Goal: Transaction & Acquisition: Obtain resource

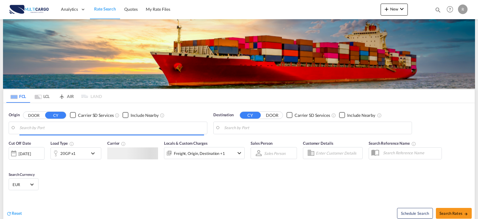
type input "Leixoes, PTLEI"
type input "Izmit, TRIZT"
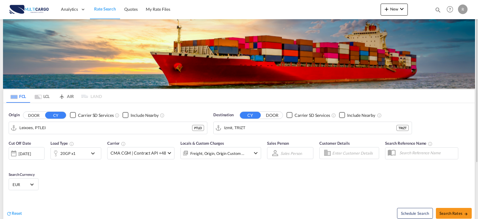
click at [466, 172] on div "Cut Off Date [DATE] [DATE] Load Type 20GP x1 Carrier CMA CGM | Contract API +48…" at bounding box center [239, 166] width 472 height 58
click at [453, 213] on span "Search Rates" at bounding box center [454, 212] width 29 height 5
type input "PTLEI to TRIZT / [DATE]"
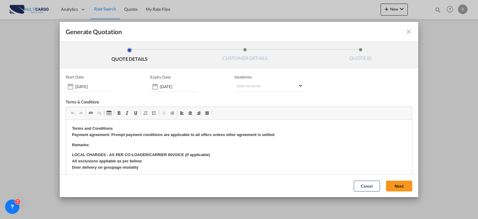
click at [191, 87] on input "[DATE]" at bounding box center [178, 86] width 36 height 5
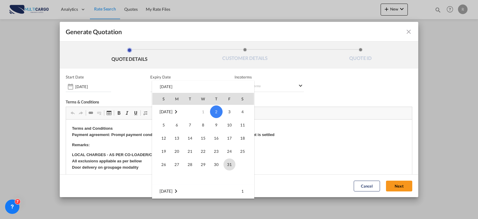
click at [231, 164] on span "31" at bounding box center [230, 164] width 12 height 12
type input "[DATE]"
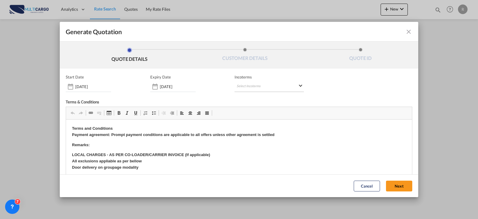
click at [279, 86] on md-select "Select Incoterms FAS - import Free Alongside Ship CPT - import Carrier Paid to …" at bounding box center [269, 86] width 69 height 11
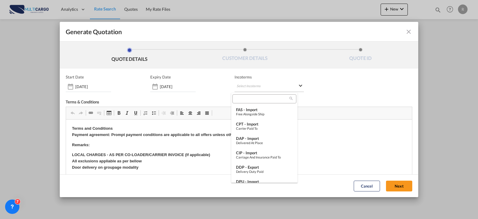
type md-option "[object Object]"
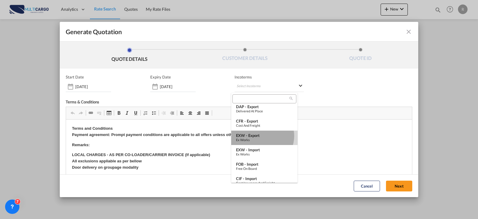
click at [262, 136] on div "EXW - export" at bounding box center [264, 135] width 57 height 5
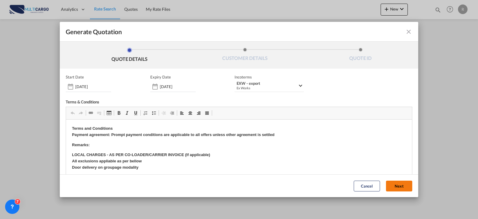
click at [389, 184] on button "Next" at bounding box center [399, 185] width 26 height 11
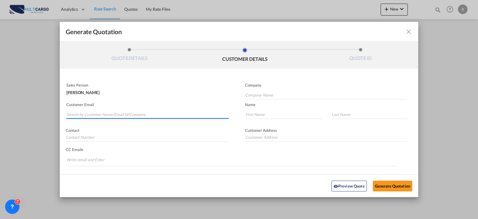
click at [94, 117] on input "Search by Customer Name/Email Id/Company" at bounding box center [148, 114] width 162 height 9
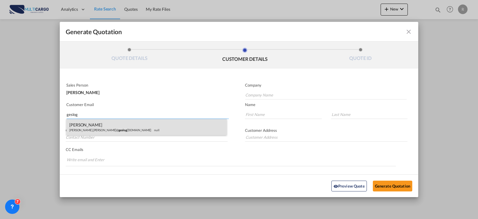
type input "geslog"
click at [149, 131] on div "[PERSON_NAME] [PERSON_NAME].[PERSON_NAME]@ geslog [DOMAIN_NAME] null" at bounding box center [146, 127] width 161 height 16
type input "GES Logistics . [GEOGRAPHIC_DATA]"
type input "[PERSON_NAME][EMAIL_ADDRESS][PERSON_NAME][DOMAIN_NAME]"
type input "[PERSON_NAME]"
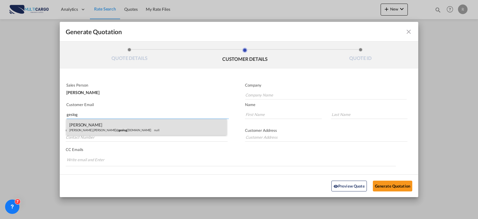
type input "Zafar"
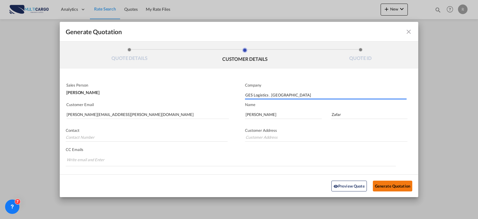
click at [394, 187] on button "Generate Quotation" at bounding box center [392, 185] width 39 height 11
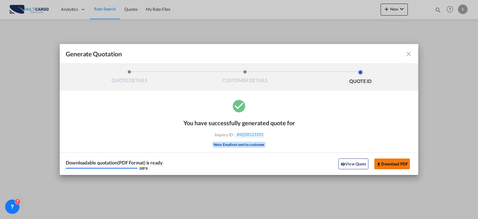
click at [406, 161] on button "Download PDF" at bounding box center [393, 163] width 36 height 11
click at [408, 54] on md-icon "icon-close fg-AAA8AD cursor m-0" at bounding box center [408, 53] width 7 height 7
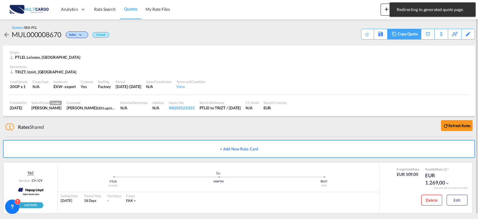
click at [413, 36] on div "Copy Quote" at bounding box center [408, 34] width 20 height 10
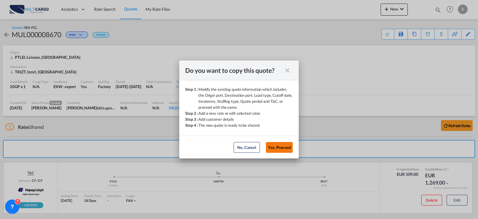
click at [283, 149] on button "Yes, Proceed" at bounding box center [279, 147] width 27 height 11
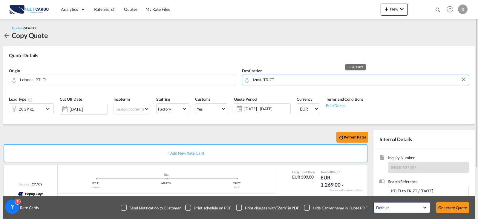
drag, startPoint x: 257, startPoint y: 83, endPoint x: 241, endPoint y: 83, distance: 15.5
click at [241, 83] on div "Destination Izmit, TRIZT" at bounding box center [355, 77] width 233 height 24
drag, startPoint x: 287, startPoint y: 83, endPoint x: 254, endPoint y: 83, distance: 32.9
click at [254, 83] on input "Izmit, TRIZT" at bounding box center [359, 79] width 213 height 10
click at [246, 83] on md-icon "Izmit, TRIZT" at bounding box center [247, 80] width 7 height 6
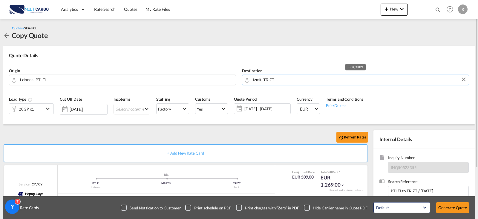
drag, startPoint x: 274, startPoint y: 81, endPoint x: 215, endPoint y: 75, distance: 59.5
click at [215, 75] on div "Origin Leixoes, PTLEI Destination Izmit, TRIZT" at bounding box center [239, 76] width 466 height 29
drag, startPoint x: 286, startPoint y: 80, endPoint x: 250, endPoint y: 84, distance: 37.0
click at [250, 84] on md-input-container "Izmit, TRIZT" at bounding box center [355, 79] width 227 height 11
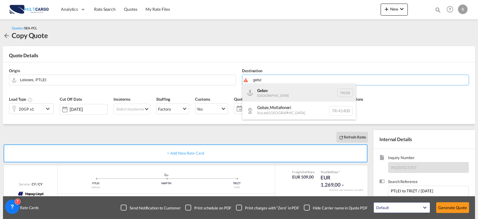
click at [282, 89] on div "Gebz e [GEOGRAPHIC_DATA] TRGEB" at bounding box center [299, 92] width 114 height 18
type input "Gebze, TRGEB"
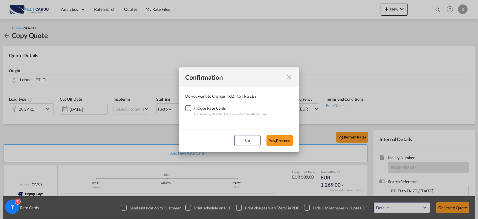
click at [190, 106] on div "Checkbox No Ink" at bounding box center [188, 108] width 6 height 6
click at [275, 143] on button "Yes,Proceed" at bounding box center [280, 140] width 26 height 11
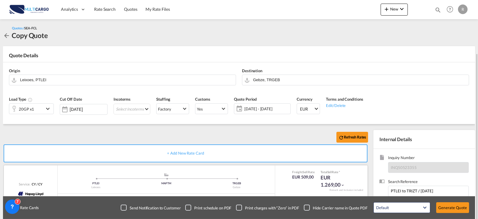
scroll to position [30, 0]
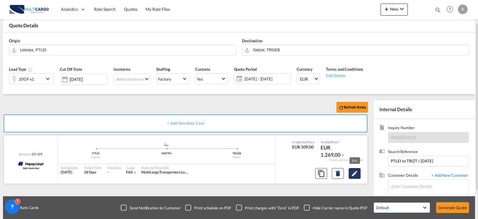
click at [356, 172] on md-icon "Edit" at bounding box center [354, 172] width 7 height 7
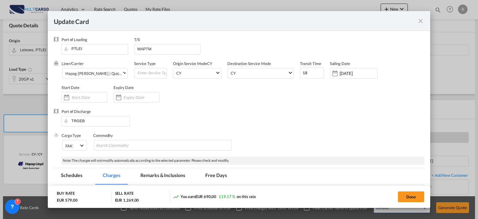
select select "per container"
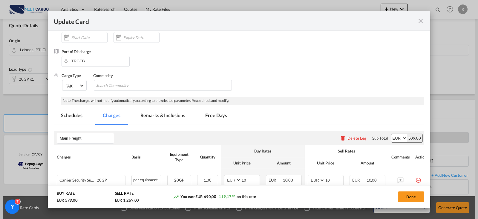
click at [348, 135] on div "Delete Leg" at bounding box center [357, 137] width 19 height 5
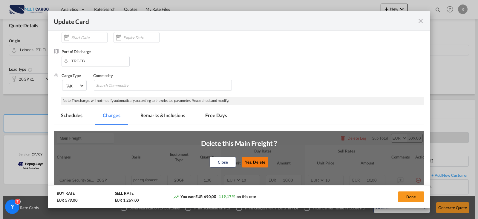
click at [259, 159] on button "Yes, Delete" at bounding box center [255, 161] width 26 height 11
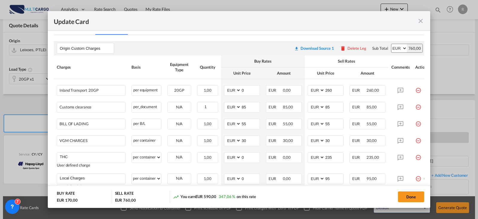
scroll to position [179, 0]
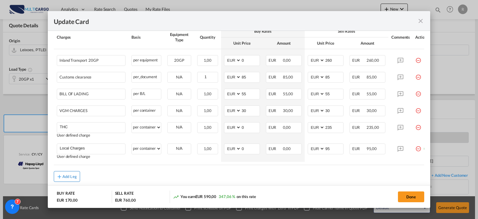
click at [66, 177] on button "Add Leg" at bounding box center [67, 176] width 26 height 11
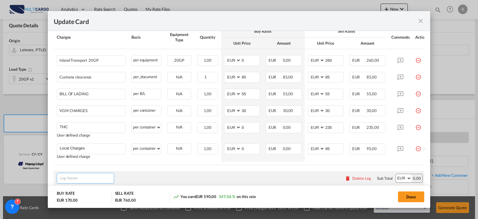
scroll to position [239, 0]
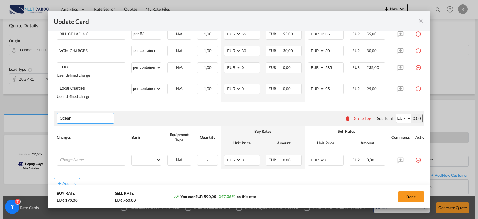
click at [89, 121] on input "Ocean" at bounding box center [87, 118] width 54 height 9
type input "O"
click at [78, 148] on span "Freight Charges" at bounding box center [78, 149] width 28 height 5
type input "Freight Charges"
click at [95, 161] on input "Charge Name" at bounding box center [92, 159] width 65 height 9
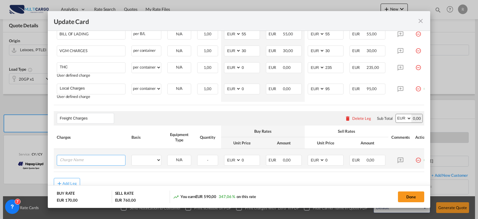
type input "v"
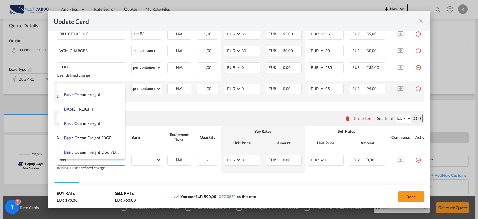
click at [85, 92] on span "Bas ic Ocean Freight" at bounding box center [82, 94] width 36 height 5
type input "Basic Ocean Freight"
select select "per equipment"
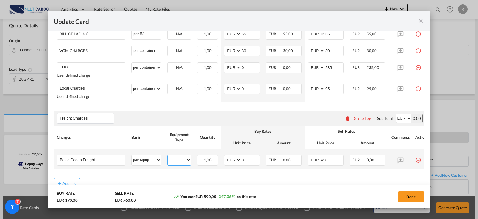
click at [175, 163] on select "20GP" at bounding box center [179, 160] width 23 height 8
select select "20GP"
click at [168, 160] on select "20GP" at bounding box center [179, 160] width 23 height 8
type input "450"
type input "550"
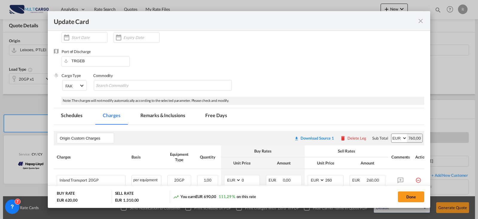
scroll to position [0, 0]
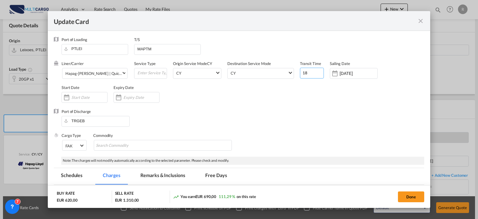
click at [311, 73] on input "18" at bounding box center [312, 73] width 24 height 11
type input "19"
click at [217, 175] on md-tab-item "Free Days" at bounding box center [216, 176] width 36 height 16
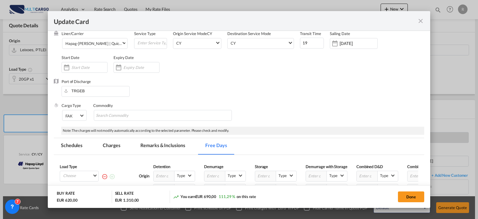
scroll to position [90, 0]
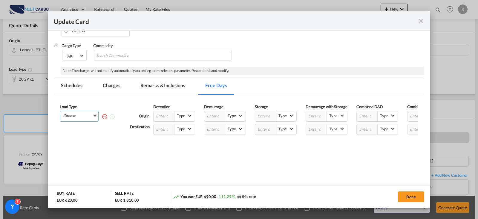
click at [95, 115] on md-select "Choose 20GP" at bounding box center [80, 115] width 36 height 8
click at [83, 128] on md-option "20GP" at bounding box center [81, 131] width 41 height 14
click at [368, 131] on input "Update CardPort of ..." at bounding box center [367, 129] width 21 height 10
type input "14"
click at [392, 127] on md-select-value "Type" at bounding box center [388, 128] width 20 height 8
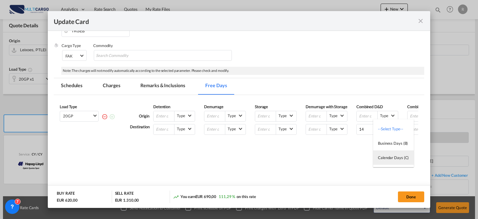
click at [393, 156] on div "Calendar Days (C)" at bounding box center [393, 157] width 31 height 5
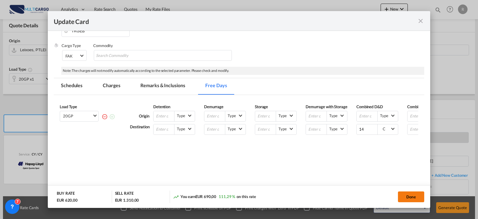
click at [403, 194] on button "Done" at bounding box center [411, 196] width 26 height 11
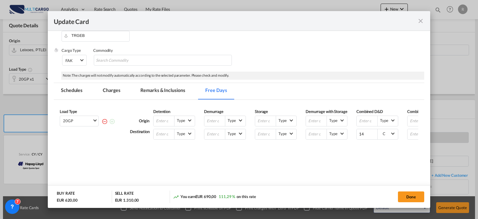
scroll to position [0, 0]
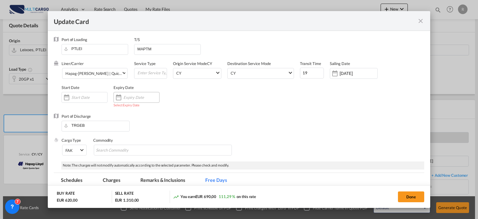
click at [142, 99] on input "Update CardPort of ..." at bounding box center [141, 97] width 36 height 5
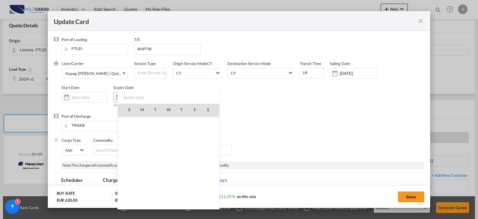
scroll to position [138545, 0]
click at [198, 177] on span "31" at bounding box center [195, 175] width 12 height 12
type input "[DATE]"
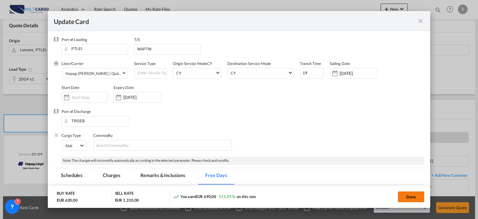
click at [421, 197] on button "Done" at bounding box center [411, 196] width 26 height 11
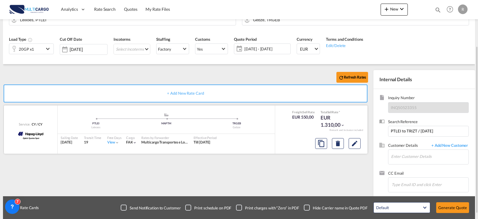
scroll to position [66, 0]
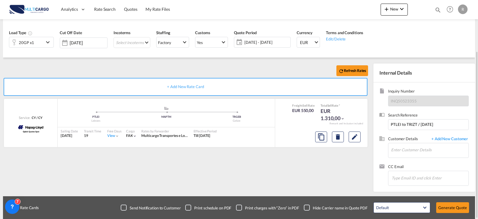
drag, startPoint x: 58, startPoint y: 74, endPoint x: 86, endPoint y: 74, distance: 28.4
click at [58, 74] on div "Refresh Rates" at bounding box center [187, 70] width 368 height 14
click at [356, 137] on md-icon "Edit" at bounding box center [354, 136] width 7 height 7
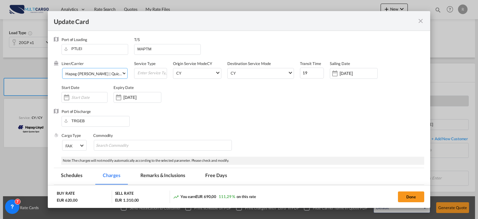
click at [122, 75] on md-select-value "Hapag-[PERSON_NAME] | Quick Quotes Spot" at bounding box center [96, 73] width 62 height 10
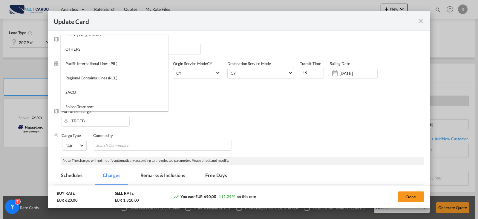
scroll to position [709, 0]
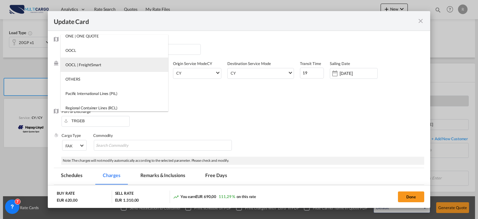
click at [103, 71] on md-option "OOCL | FreightSmart" at bounding box center [115, 64] width 108 height 14
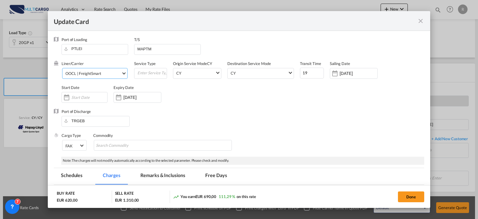
click at [101, 72] on span "OOCL | FreightSmart" at bounding box center [93, 73] width 56 height 5
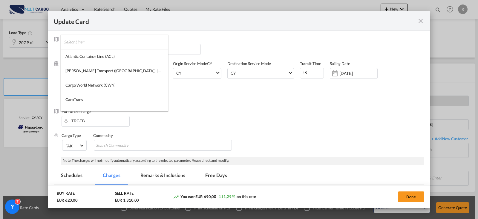
scroll to position [701, 0]
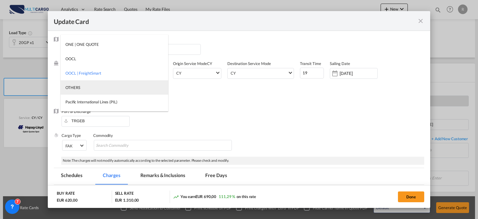
click at [92, 86] on md-option "OTHERS" at bounding box center [115, 87] width 108 height 14
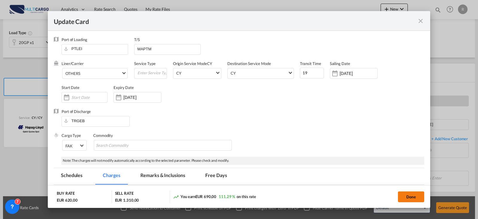
click at [416, 198] on button "Done" at bounding box center [411, 196] width 26 height 11
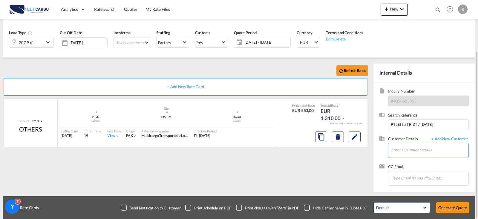
click at [398, 146] on input "Enter Customer Details" at bounding box center [429, 149] width 77 height 13
click at [404, 134] on div "[PERSON_NAME] [PERSON_NAME].[PERSON_NAME]@ geslo [DOMAIN_NAME] | GES Logistics …" at bounding box center [412, 135] width 114 height 16
type input "GES Logistics . [PERSON_NAME], [PERSON_NAME], [PERSON_NAME][EMAIL_ADDRESS][PERS…"
click at [450, 205] on button "Generate Quote" at bounding box center [452, 207] width 33 height 11
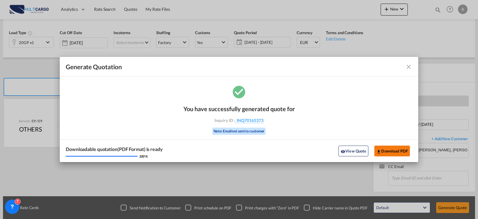
click at [397, 151] on button "Download PDF" at bounding box center [393, 150] width 36 height 11
click at [410, 69] on md-icon "icon-close fg-AAA8AD cursor m-0" at bounding box center [408, 66] width 7 height 7
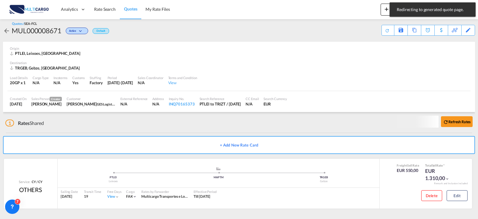
scroll to position [4, 0]
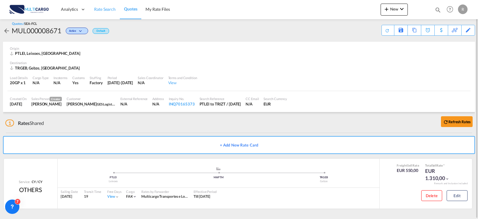
click at [95, 10] on span "Rate Search" at bounding box center [105, 9] width 22 height 5
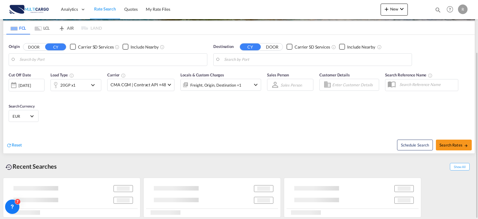
type input "Leixoes, PTLEI"
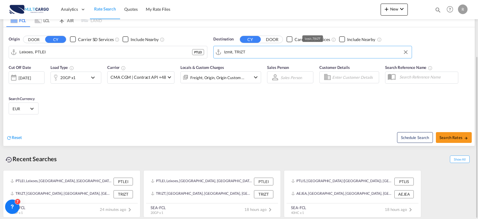
click at [245, 56] on input "Izmit, TRIZT" at bounding box center [316, 52] width 185 height 9
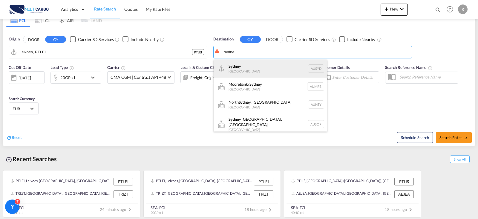
click at [246, 63] on div "Sydne y [GEOGRAPHIC_DATA] AUSYD" at bounding box center [271, 68] width 114 height 18
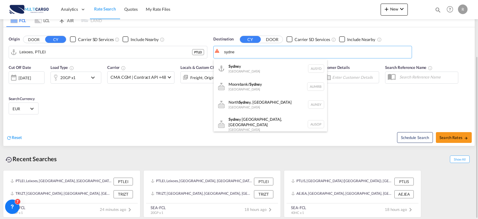
type input "[GEOGRAPHIC_DATA], AUSYD"
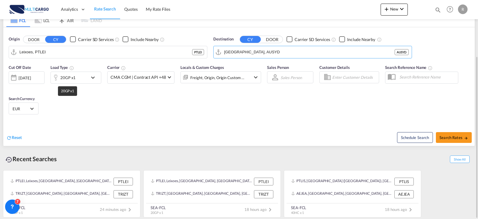
click at [77, 77] on div "20GP x1" at bounding box center [69, 77] width 37 height 12
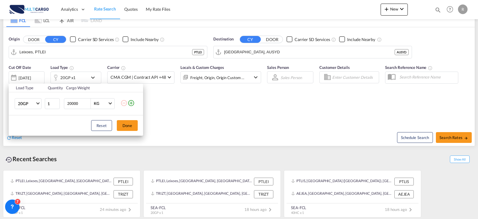
click at [132, 104] on md-icon "icon-plus-circle-outline" at bounding box center [131, 102] width 7 height 7
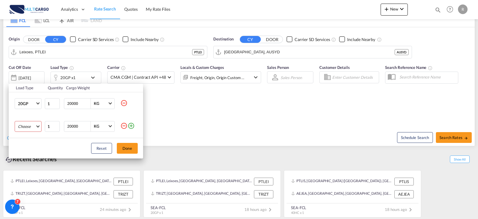
click at [31, 127] on md-select "Choose 20GP 40GP 40HC 45HC 20RE 40RE 40HR 20OT 40OT 20FR 40FR 40NR 20NR 45S 20T…" at bounding box center [28, 126] width 27 height 11
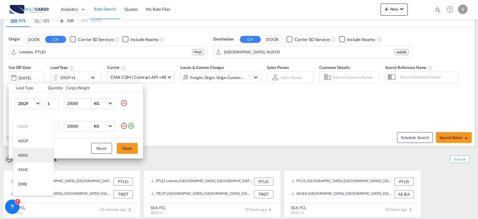
click at [32, 154] on md-option "40HC" at bounding box center [33, 155] width 41 height 14
click at [125, 153] on div "Reset Done" at bounding box center [76, 148] width 135 height 20
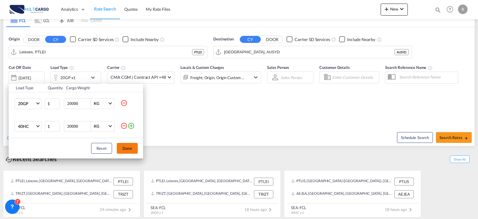
click at [124, 149] on button "Done" at bounding box center [127, 148] width 21 height 11
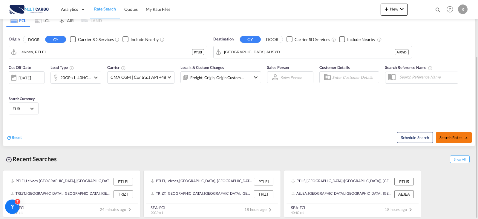
click at [450, 136] on span "Search Rates" at bounding box center [454, 137] width 29 height 5
type input "PTLEI to AUSYD / [DATE]"
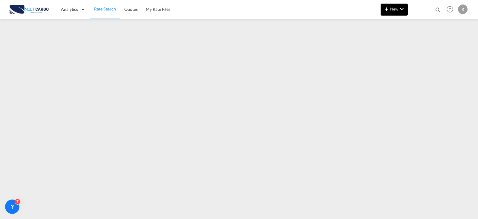
click at [397, 7] on span "New" at bounding box center [394, 9] width 22 height 5
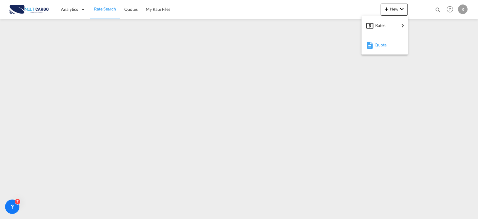
click at [381, 46] on span "Quote" at bounding box center [378, 45] width 7 height 12
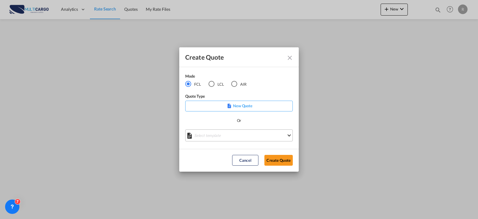
click at [240, 137] on md-select "Select template EXP EXW MERC.Nacional 09/2025 [PERSON_NAME] | [DATE] IMP DAP FC…" at bounding box center [239, 135] width 108 height 12
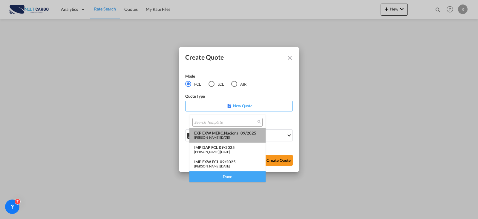
click at [230, 137] on span "[DATE]" at bounding box center [225, 137] width 10 height 4
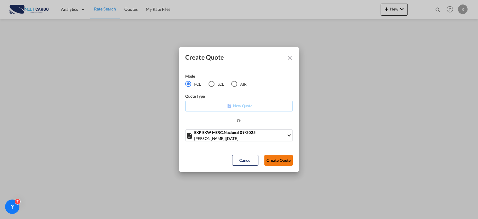
click at [284, 161] on button "Create Quote" at bounding box center [279, 160] width 28 height 11
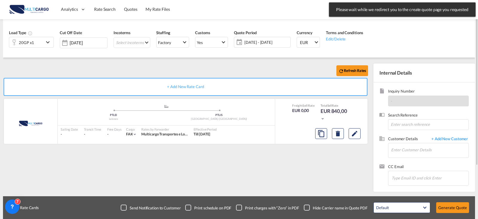
scroll to position [36, 0]
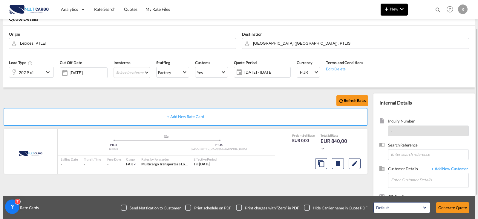
click at [396, 13] on button "New" at bounding box center [394, 10] width 27 height 12
click at [373, 48] on md-icon "button" at bounding box center [369, 45] width 7 height 7
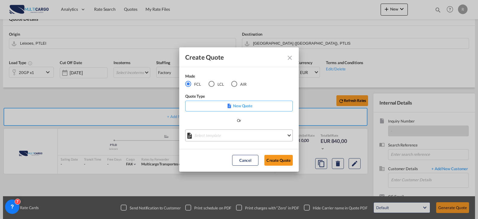
click at [245, 133] on md-select "Select template EXP EXW MERC.Nacional 09/2025 [PERSON_NAME] | [DATE] IMP DAP FC…" at bounding box center [239, 135] width 108 height 12
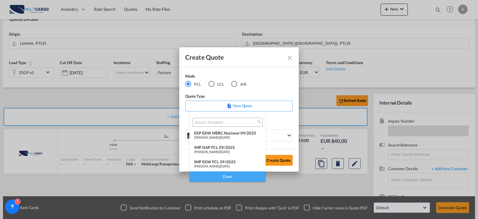
click at [231, 162] on div "IMP EXW FCL 09/2025" at bounding box center [227, 161] width 67 height 5
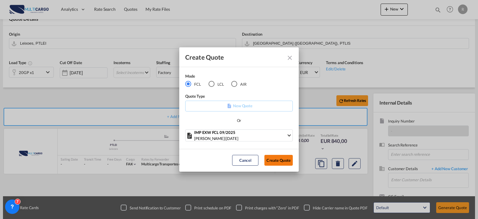
click at [276, 158] on button "Create Quote" at bounding box center [279, 160] width 28 height 11
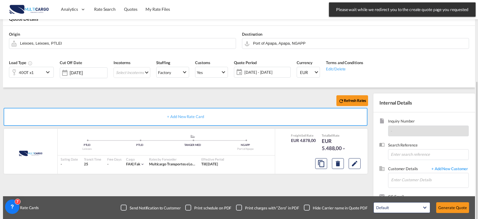
scroll to position [66, 0]
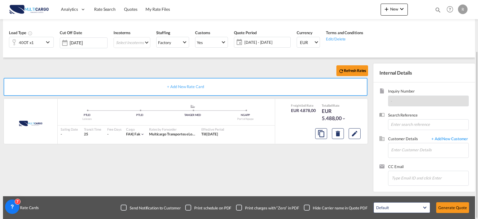
drag, startPoint x: 45, startPoint y: 35, endPoint x: 45, endPoint y: 39, distance: 3.3
click at [45, 37] on div "Load Type 40OT x1" at bounding box center [31, 41] width 51 height 28
click at [45, 39] on md-icon "icon-chevron-down" at bounding box center [48, 42] width 9 height 7
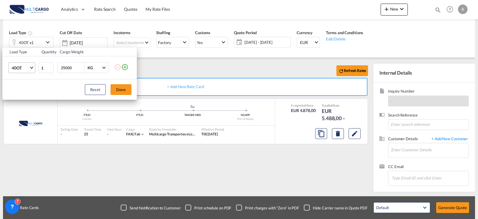
click at [23, 69] on span "40OT" at bounding box center [20, 68] width 17 height 6
click at [31, 45] on md-option "40HC" at bounding box center [27, 41] width 41 height 14
click at [127, 68] on md-icon "icon-plus-circle-outline" at bounding box center [124, 66] width 7 height 7
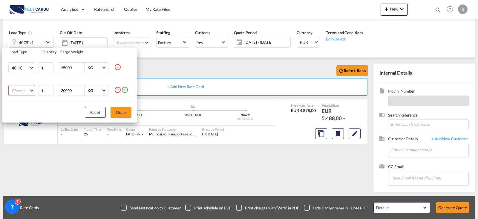
click at [22, 93] on md-select "Choose 20GP 40GP 40HC 45HC 20RE 40RE 40HR 20OT 40OT 20FR 40FR 40NR 20NR 45S 20T…" at bounding box center [21, 90] width 27 height 11
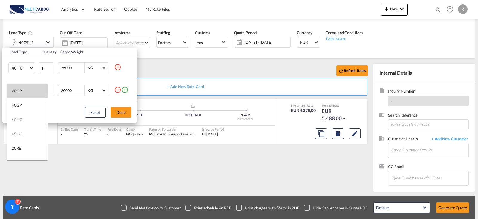
click at [31, 91] on md-option "20GP" at bounding box center [27, 90] width 41 height 14
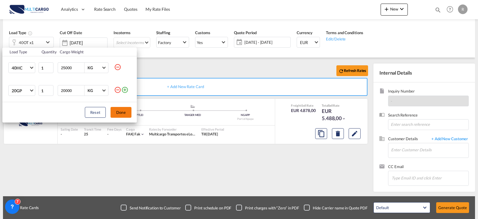
click at [122, 113] on button "Done" at bounding box center [121, 112] width 21 height 11
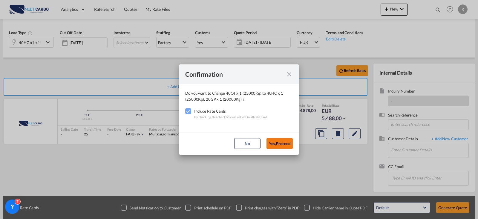
click at [278, 145] on button "Yes,Proceed" at bounding box center [280, 143] width 26 height 11
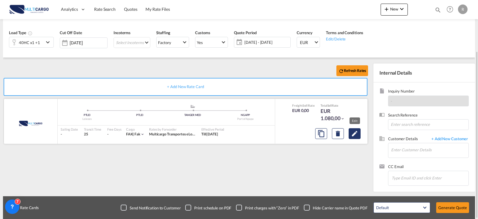
click at [357, 133] on md-icon "Edit" at bounding box center [354, 133] width 7 height 7
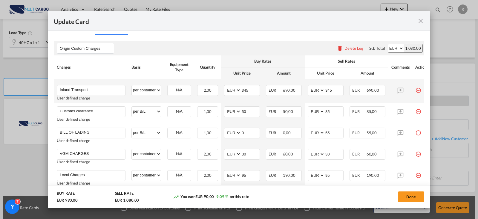
scroll to position [120, 0]
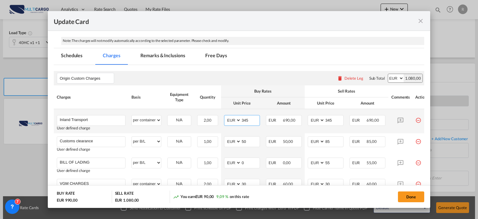
drag, startPoint x: 249, startPoint y: 119, endPoint x: 227, endPoint y: 121, distance: 21.7
click at [227, 121] on md-input-container "AED AFN ALL AMD ANG AOA ARS AUD AWG AZN BAM BBD BDT BGN BHD BIF BMD BND [PERSON…" at bounding box center [242, 120] width 36 height 11
type input "225"
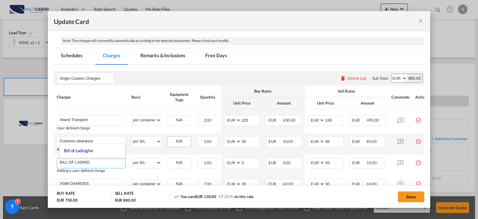
scroll to position [149, 0]
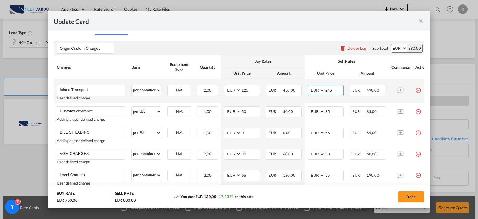
click at [331, 91] on input "245" at bounding box center [334, 89] width 19 height 9
type input "255"
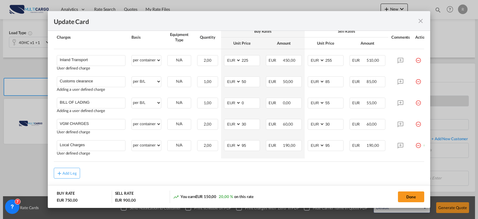
scroll to position [0, 13]
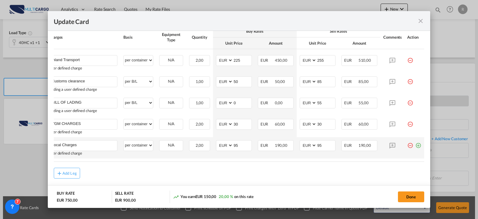
click at [415, 145] on md-icon "icon-plus-circle-outline green-400-fg" at bounding box center [418, 143] width 6 height 6
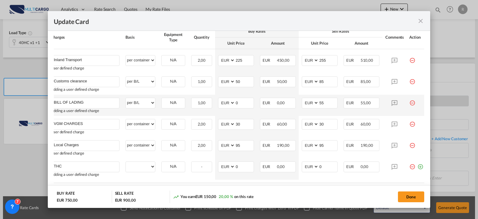
type input "THC"
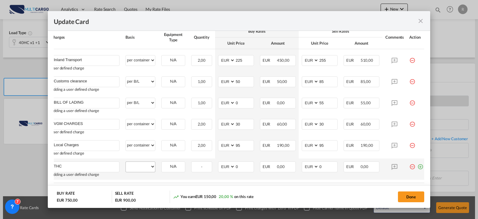
click at [140, 171] on div "per equipment per container per B/L per shipping bill per shipment per pallet p…" at bounding box center [141, 166] width 30 height 11
click at [141, 165] on select "per equipment per container per B/L per shipping bill per shipment per pallet p…" at bounding box center [140, 166] width 29 height 10
select select "per container"
click at [126, 161] on select "per equipment per container per B/L per shipping bill per shipment per pallet p…" at bounding box center [140, 166] width 29 height 10
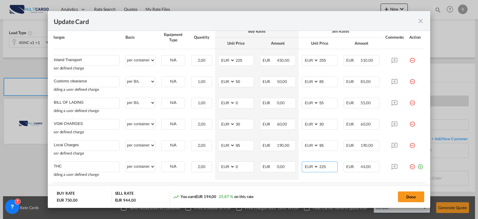
type input "225"
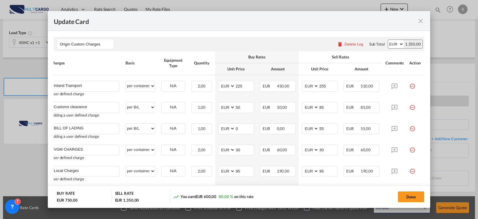
scroll to position [213, 0]
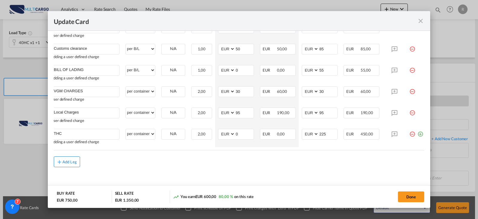
click at [70, 162] on div "Add Leg" at bounding box center [69, 162] width 14 height 4
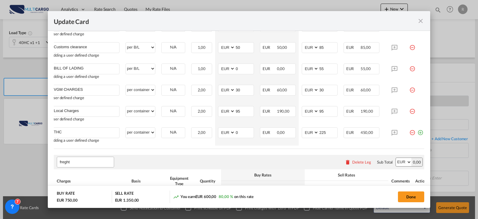
click at [64, 164] on input "freght" at bounding box center [87, 161] width 54 height 9
click at [83, 126] on li "Freight" at bounding box center [86, 123] width 54 height 14
type input "Freight"
click at [91, 161] on input "Freight" at bounding box center [87, 161] width 54 height 9
click at [225, 155] on rate-modification "Origin Custom Charges Please enter leg name Leg Name Already Exists Delete Leg …" at bounding box center [239, 101] width 371 height 261
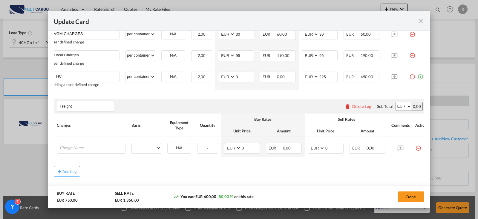
scroll to position [283, 0]
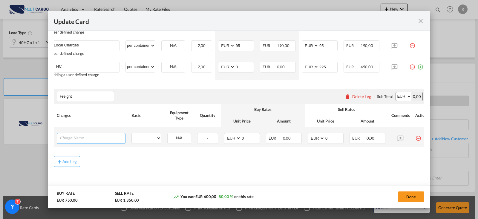
click at [99, 133] on input "Charge Name" at bounding box center [92, 137] width 65 height 9
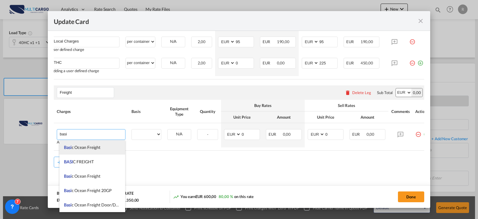
click at [104, 145] on li "Basi c Ocean Freight" at bounding box center [92, 147] width 66 height 14
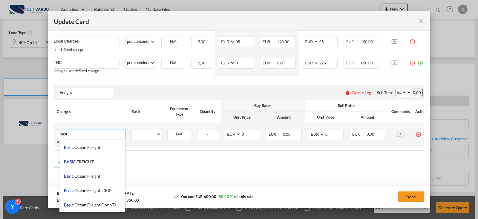
type input "Basic Ocean Freight"
select select "per equipment"
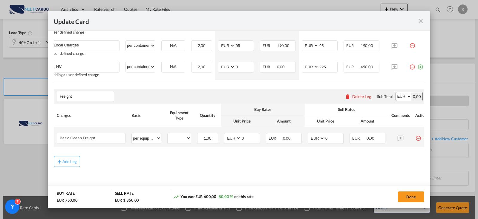
click at [164, 143] on td "per equipment per container per B/L per shipping bill per shipment % on freight…" at bounding box center [147, 137] width 36 height 20
click at [188, 138] on select "40HC 20GP" at bounding box center [179, 138] width 23 height 8
select select "40HC"
click at [168, 134] on select "40HC 20GP" at bounding box center [179, 138] width 23 height 8
click at [238, 139] on select "AED AFN ALL AMD ANG AOA ARS AUD AWG AZN BAM BBD BDT BGN BHD BIF BMD BND [PERSON…" at bounding box center [233, 138] width 16 height 8
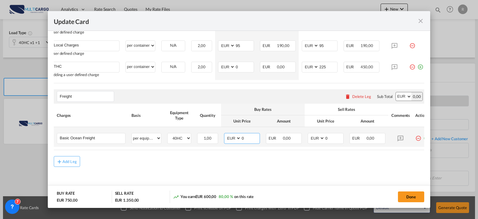
select select "string:USD"
click at [225, 134] on select "AED AFN ALL AMD ANG AOA ARS AUD AWG AZN BAM BBD BDT BGN BHD BIF BMD BND [PERSON…" at bounding box center [233, 138] width 16 height 8
drag, startPoint x: 244, startPoint y: 133, endPoint x: 235, endPoint y: 133, distance: 8.7
click at [235, 133] on md-input-container "AED AFN ALL AMD ANG AOA ARS AUD AWG AZN BAM BBD BDT BGN BHD BIF BMD BND [PERSON…" at bounding box center [242, 138] width 36 height 11
type input "1850"
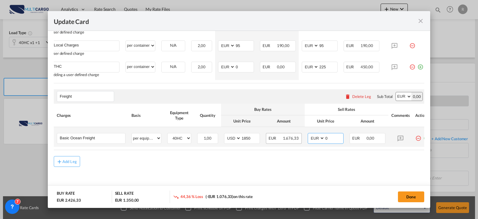
drag, startPoint x: 317, startPoint y: 138, endPoint x: 298, endPoint y: 134, distance: 19.5
click at [317, 138] on select "AED AFN ALL AMD ANG AOA ARS AUD AWG AZN BAM BBD BDT BGN BHD BIF BMD BND [PERSON…" at bounding box center [317, 138] width 16 height 8
select select "string:USD"
click at [309, 134] on select "AED AFN ALL AMD ANG AOA ARS AUD AWG AZN BAM BBD BDT BGN BHD BIF BMD BND [PERSON…" at bounding box center [317, 138] width 16 height 8
type input "2250"
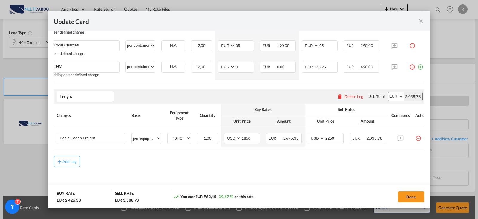
scroll to position [0, 13]
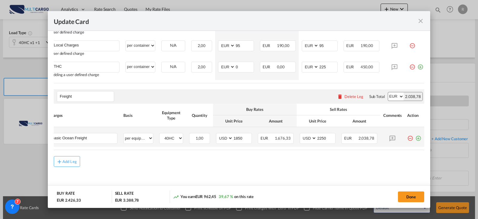
click at [415, 138] on md-icon "icon-plus-circle-outline green-400-fg" at bounding box center [418, 136] width 6 height 6
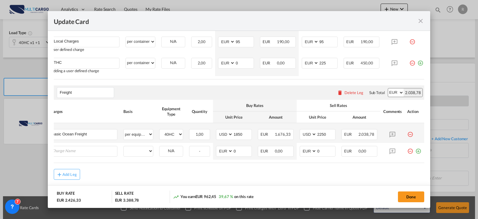
scroll to position [0, 6]
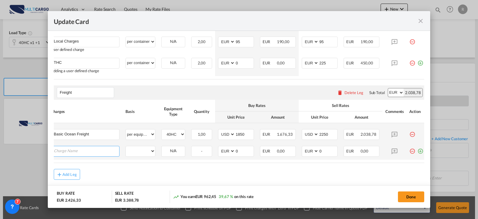
click at [63, 155] on input "Charge Name" at bounding box center [86, 150] width 65 height 9
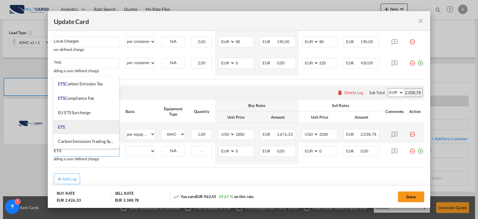
type input "ETS"
click at [75, 125] on li "ETS" at bounding box center [87, 127] width 66 height 14
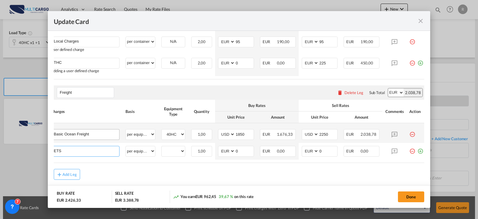
select select "per equipment"
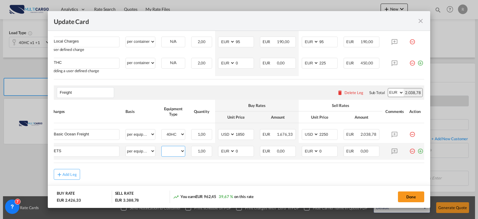
click at [166, 152] on select "40HC 20GP" at bounding box center [173, 151] width 23 height 8
select select "40HC"
click at [162, 149] on select "40HC 20GP" at bounding box center [173, 151] width 23 height 8
type input "24"
type input "54"
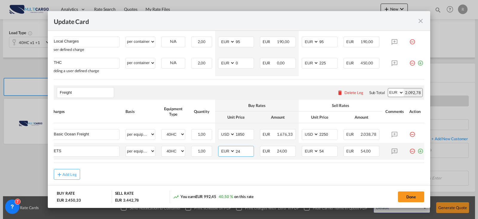
drag, startPoint x: 250, startPoint y: 151, endPoint x: 227, endPoint y: 152, distance: 23.3
click at [227, 152] on md-input-container "AED AFN ALL AMD ANG AOA ARS AUD AWG AZN BAM BBD BDT BGN BHD BIF BMD BND [PERSON…" at bounding box center [236, 151] width 36 height 11
type input "54"
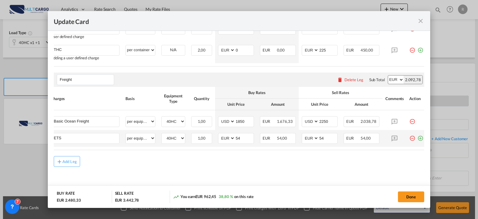
click at [419, 135] on md-icon "icon-plus-circle-outline green-400-fg" at bounding box center [421, 136] width 6 height 6
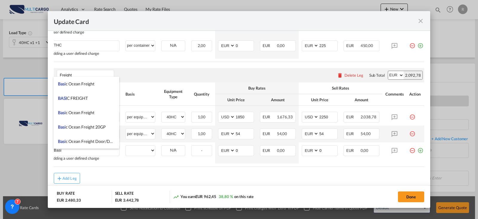
drag, startPoint x: 91, startPoint y: 83, endPoint x: 107, endPoint y: 97, distance: 21.0
click at [92, 85] on span "Basi c Ocean Freight" at bounding box center [76, 83] width 36 height 5
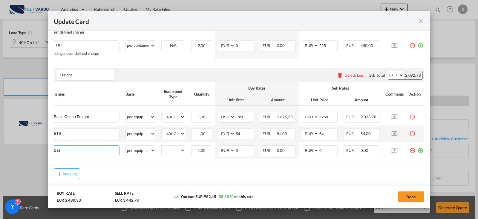
type input "Basic Ocean Freight"
select select "per equipment"
click at [172, 152] on select "40HC 20GP" at bounding box center [173, 150] width 23 height 8
select select "20GP"
click at [162, 149] on select "40HC 20GP" at bounding box center [173, 150] width 23 height 8
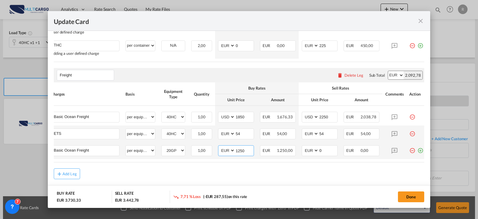
type input "1250"
click at [232, 153] on select "AED AFN ALL AMD ANG AOA ARS AUD AWG AZN BAM BBD BDT BGN BHD BIF BMD BND [PERSON…" at bounding box center [227, 150] width 16 height 8
select select "string:USD"
click at [219, 149] on select "AED AFN ALL AMD ANG AOA ARS AUD AWG AZN BAM BBD BDT BGN BHD BIF BMD BND [PERSON…" at bounding box center [227, 150] width 16 height 8
click at [315, 154] on select "AED AFN ALL AMD ANG AOA ARS AUD AWG AZN BAM BBD BDT BGN BHD BIF BMD BND [PERSON…" at bounding box center [311, 150] width 16 height 8
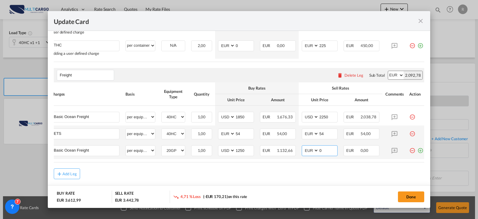
select select "string:USD"
click at [303, 149] on select "AED AFN ALL AMD ANG AOA ARS AUD AWG AZN BAM BBD BDT BGN BHD BIF BMD BND [PERSON…" at bounding box center [311, 150] width 16 height 8
type input "1550"
click at [419, 151] on md-icon "icon-plus-circle-outline green-400-fg" at bounding box center [421, 148] width 6 height 6
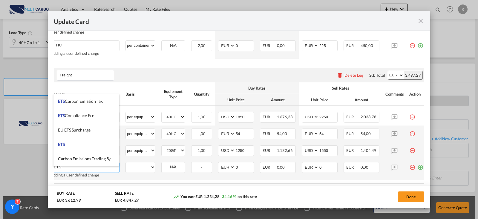
type input "ETS"
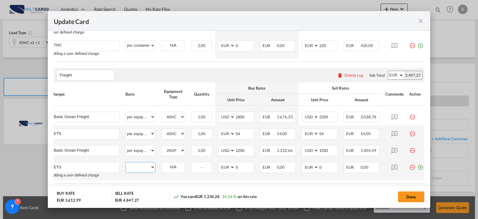
click at [135, 168] on select "per equipment per container per B/L per shipping bill per shipment % on freight…" at bounding box center [140, 167] width 29 height 10
click at [126, 166] on select "per equipment per container per B/L per shipping bill per shipment % on freight…" at bounding box center [140, 167] width 29 height 10
click at [136, 172] on select "per equipment per container per B/L per shipping bill per shipment % on freight…" at bounding box center [140, 167] width 29 height 10
select select "per equipment"
click at [126, 166] on select "per equipment per container per B/L per shipping bill per shipment % on freight…" at bounding box center [140, 167] width 29 height 10
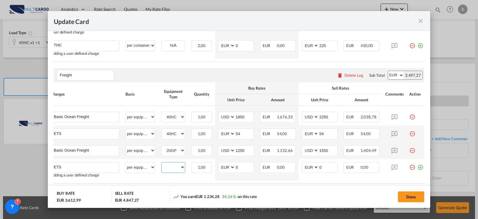
drag, startPoint x: 180, startPoint y: 172, endPoint x: 181, endPoint y: 161, distance: 11.4
click at [180, 171] on select "40HC 20GP" at bounding box center [173, 167] width 23 height 8
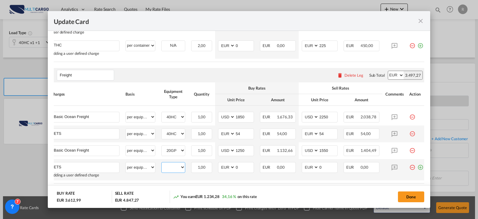
select select "20GP"
click at [162, 166] on select "40HC 20GP" at bounding box center [173, 167] width 23 height 8
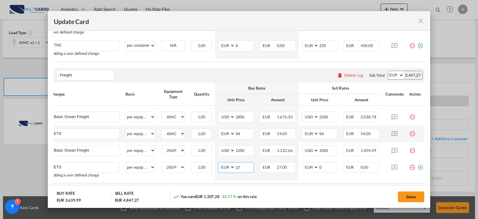
type input "27"
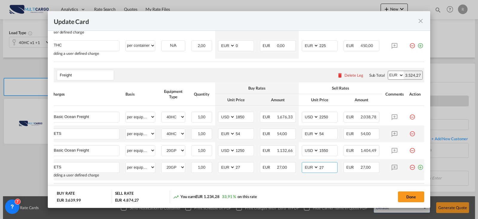
type input "27"
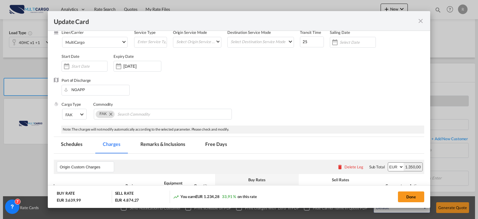
scroll to position [0, 0]
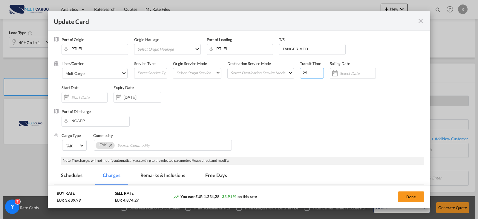
drag, startPoint x: 306, startPoint y: 72, endPoint x: 296, endPoint y: 69, distance: 10.7
click at [300, 74] on input "25" at bounding box center [312, 73] width 24 height 11
type input "55"
click at [123, 96] on div "Update Card Port ..." at bounding box center [119, 97] width 10 height 12
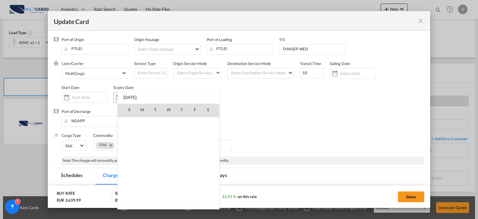
scroll to position [138545, 0]
click at [196, 172] on span "31" at bounding box center [195, 175] width 12 height 12
type input "[DATE]"
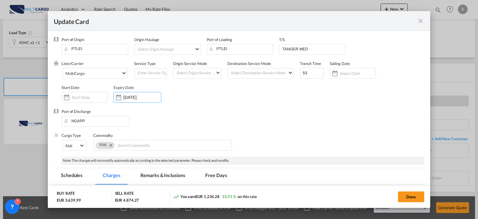
click at [331, 124] on div "Port of Discharge NGAPP" at bounding box center [239, 121] width 371 height 24
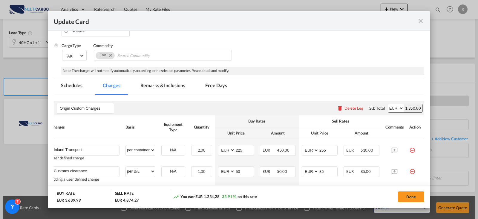
scroll to position [120, 0]
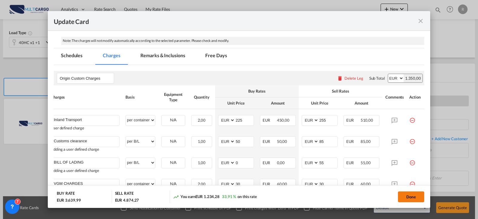
click at [412, 198] on button "Done" at bounding box center [411, 196] width 26 height 11
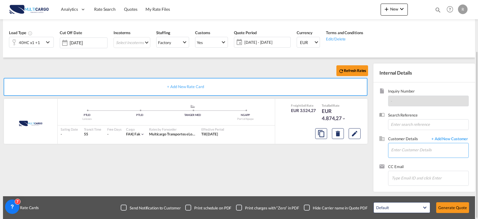
click at [436, 148] on input "Enter Customer Details" at bounding box center [429, 149] width 77 height 13
type input "bizl"
click at [445, 138] on span "+ Add New Customer" at bounding box center [449, 139] width 40 height 7
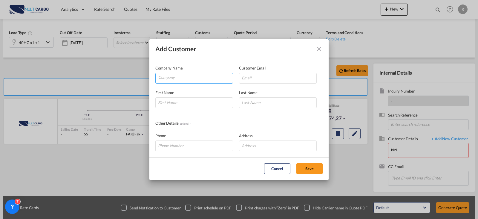
click at [215, 80] on input "Company" at bounding box center [195, 77] width 74 height 9
click at [206, 74] on input "Company" at bounding box center [195, 77] width 74 height 9
type input "BIZ LOGISTICS"
click at [250, 80] on input "Add Customer Company ..." at bounding box center [278, 78] width 78 height 11
paste input "[PERSON_NAME][EMAIL_ADDRESS][PERSON_NAME][DOMAIN_NAME]"
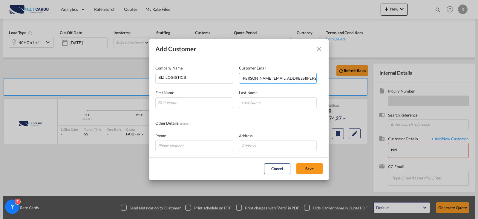
type input "[PERSON_NAME][EMAIL_ADDRESS][PERSON_NAME][DOMAIN_NAME]"
drag, startPoint x: 178, startPoint y: 105, endPoint x: 180, endPoint y: 102, distance: 4.0
click at [180, 103] on input "Add Customer Company ..." at bounding box center [194, 102] width 78 height 11
paste input "[PERSON_NAME]"
type input "[PERSON_NAME]"
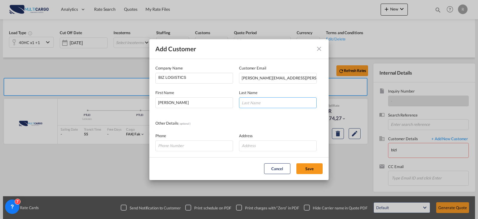
paste input "[PERSON_NAME]"
drag, startPoint x: 264, startPoint y: 105, endPoint x: 271, endPoint y: 107, distance: 7.0
click at [265, 105] on input "[PERSON_NAME]" at bounding box center [278, 102] width 78 height 11
type input "[PERSON_NAME]"
click at [318, 172] on button "Save" at bounding box center [310, 168] width 26 height 11
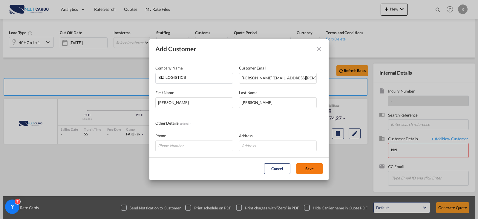
type input "BIZ LOGISTICS, [PERSON_NAME], [PERSON_NAME][EMAIL_ADDRESS][PERSON_NAME][DOMAIN_…"
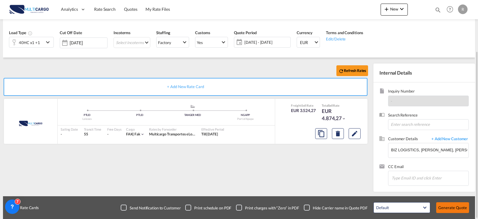
click at [452, 211] on button "Generate Quote" at bounding box center [452, 207] width 33 height 11
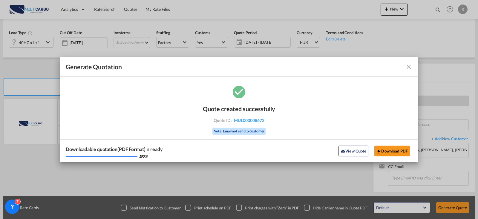
click at [204, 4] on div "Generate Quotation Quote created successfully Quote ID : MUL000008672 Note: Ema…" at bounding box center [239, 109] width 478 height 219
click at [405, 150] on button "Download PDF" at bounding box center [393, 150] width 36 height 11
click at [394, 154] on button "Download PDF" at bounding box center [393, 150] width 36 height 11
